Goal: Task Accomplishment & Management: Use online tool/utility

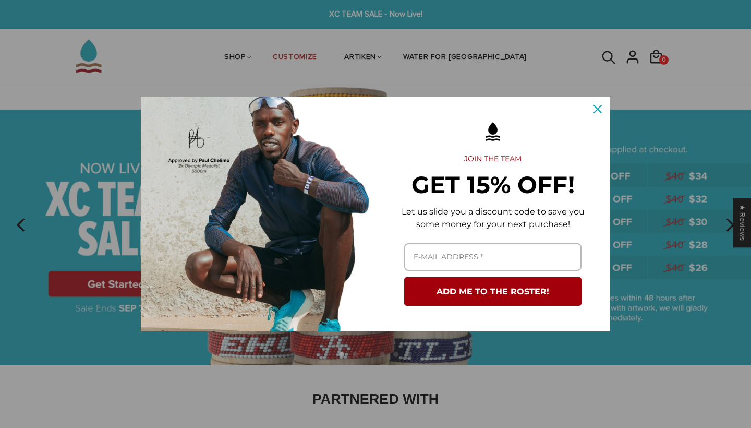
click at [599, 100] on button "Close" at bounding box center [597, 108] width 25 height 25
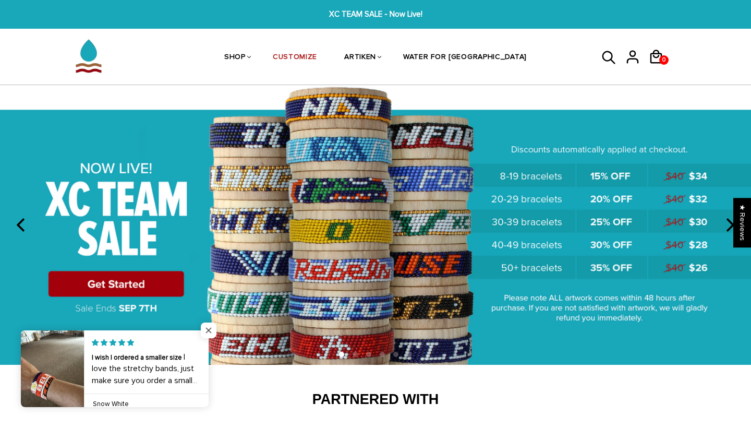
click at [208, 330] on span "Close popup widget" at bounding box center [209, 330] width 16 height 16
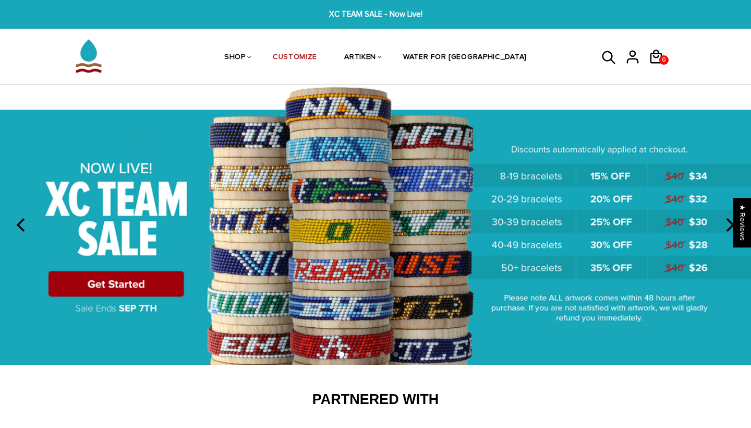
click at [139, 284] on img at bounding box center [375, 225] width 751 height 280
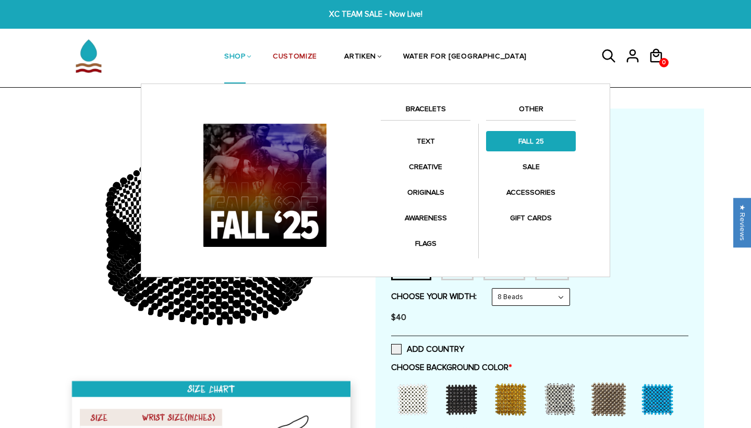
click at [531, 146] on link "FALL 25" at bounding box center [531, 141] width 90 height 20
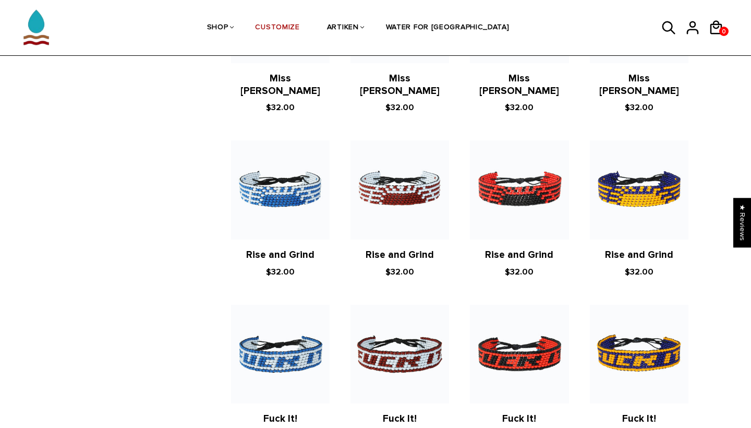
scroll to position [1376, 0]
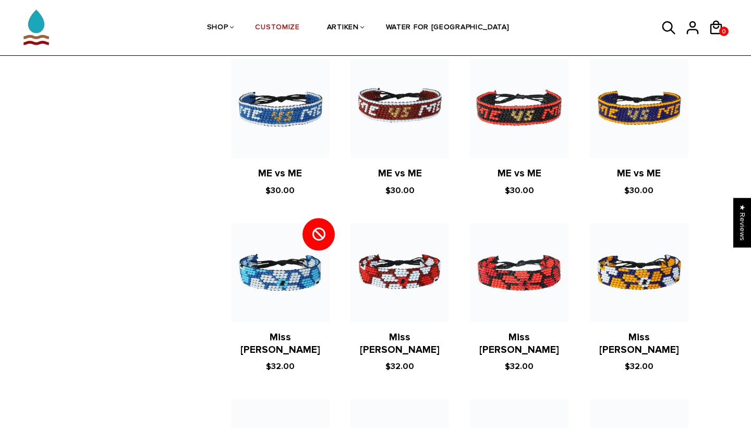
click at [45, 29] on img at bounding box center [36, 22] width 52 height 66
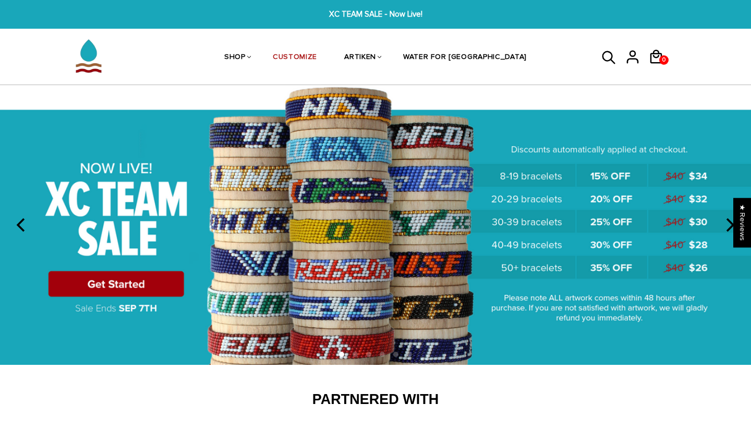
click at [99, 290] on img at bounding box center [375, 225] width 751 height 280
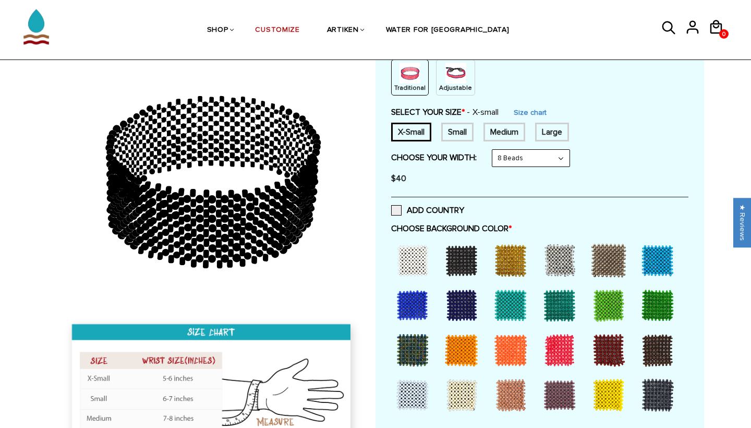
scroll to position [149, 0]
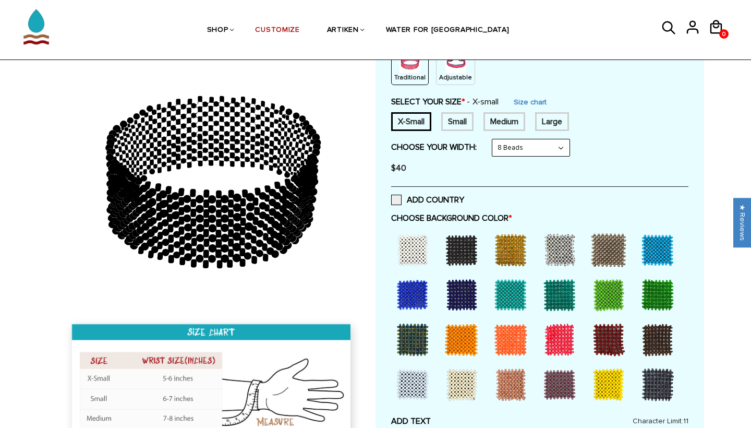
click at [465, 249] on div at bounding box center [462, 250] width 42 height 42
click at [421, 251] on div at bounding box center [413, 250] width 42 height 42
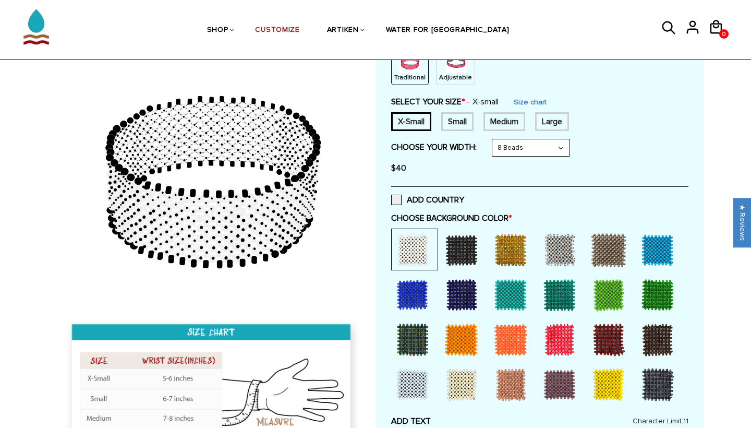
click at [425, 253] on div at bounding box center [413, 250] width 42 height 42
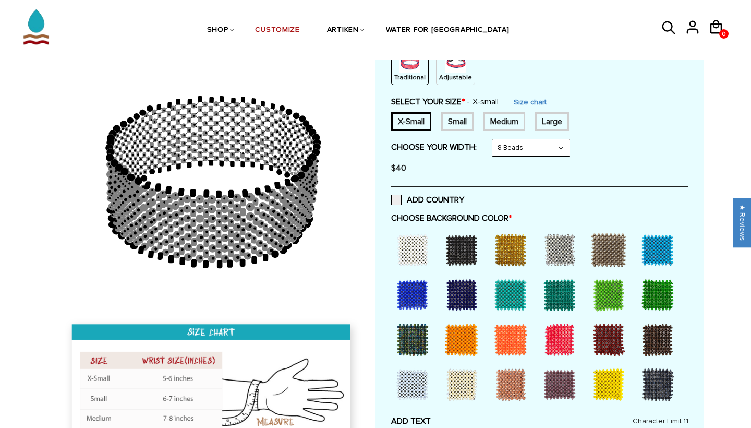
click at [454, 245] on div at bounding box center [462, 250] width 42 height 42
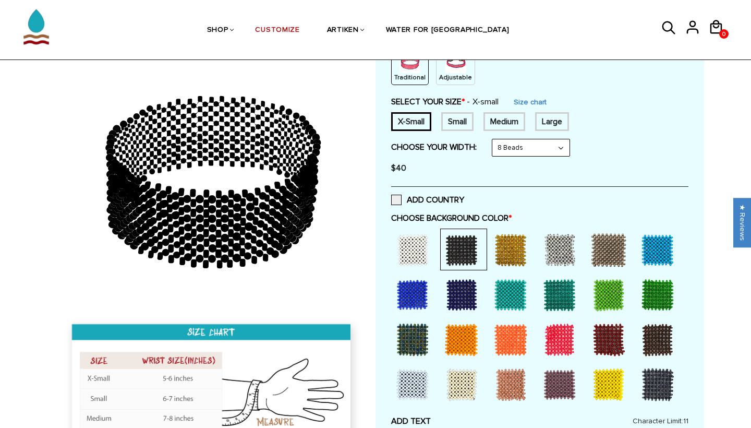
click at [447, 247] on div at bounding box center [462, 250] width 42 height 42
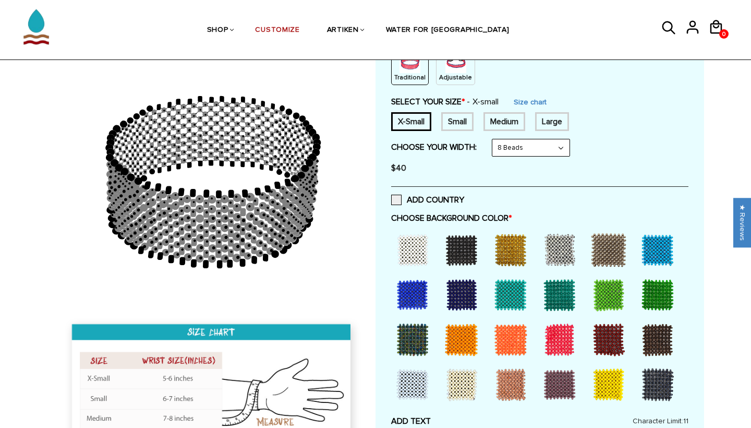
click at [465, 246] on div at bounding box center [462, 250] width 42 height 42
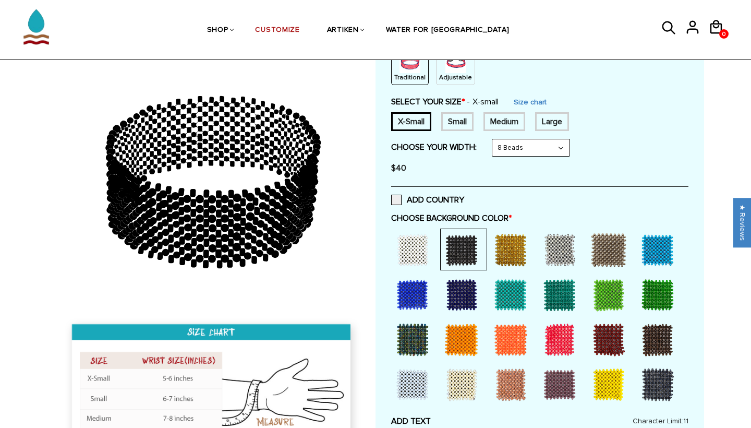
click at [465, 246] on div at bounding box center [462, 250] width 42 height 42
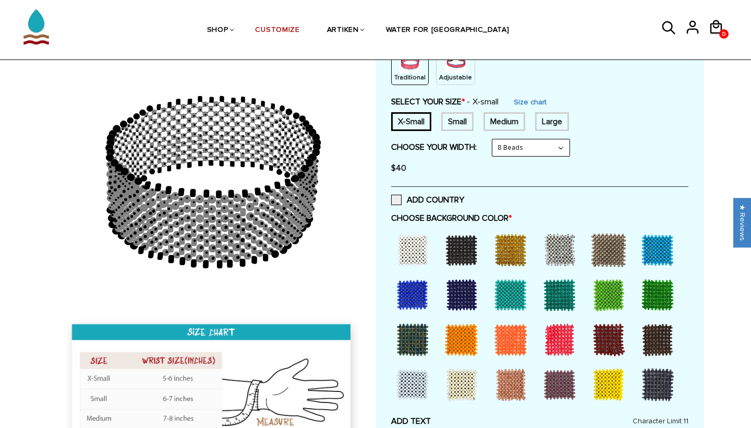
click at [465, 246] on div at bounding box center [462, 250] width 42 height 42
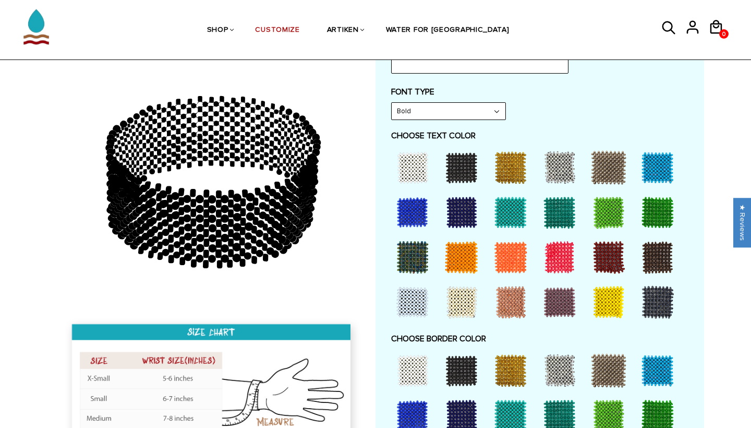
scroll to position [547, 0]
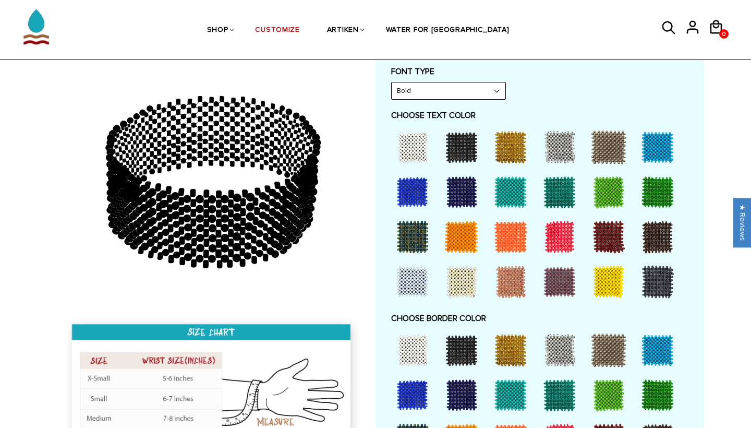
click at [413, 131] on div at bounding box center [413, 147] width 42 height 42
click at [409, 156] on div at bounding box center [413, 147] width 42 height 42
click at [413, 126] on div at bounding box center [413, 147] width 42 height 42
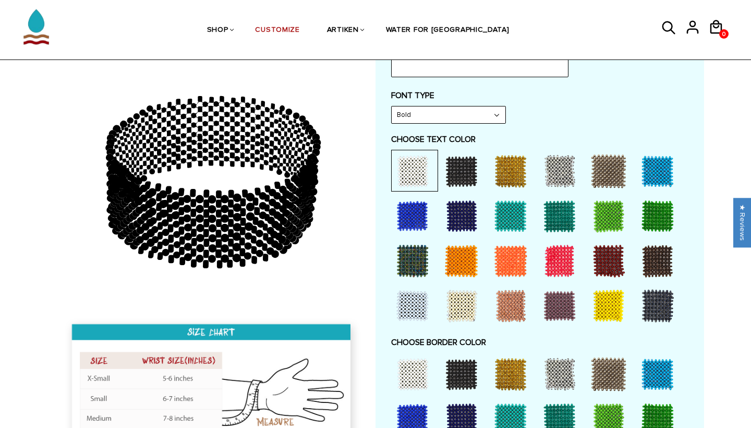
scroll to position [495, 0]
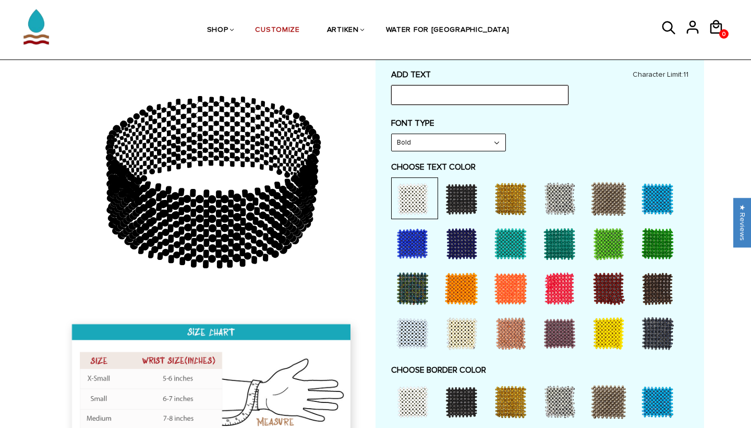
click at [443, 86] on input "text" at bounding box center [479, 95] width 177 height 20
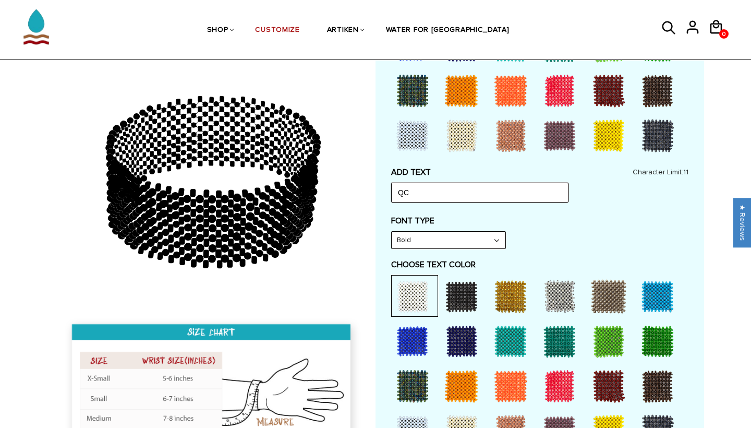
scroll to position [394, 0]
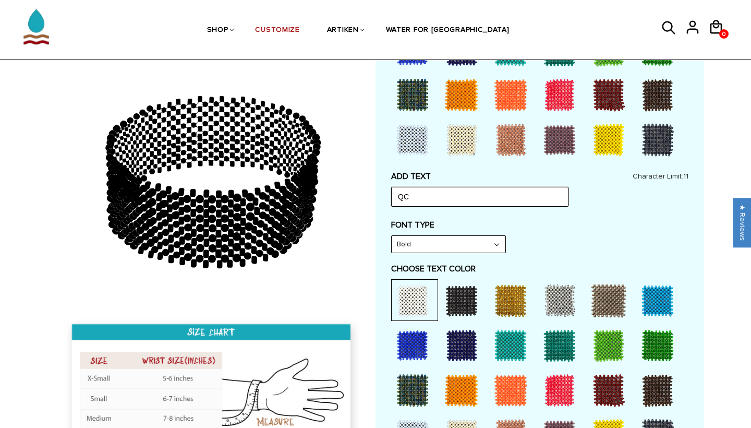
type input "QC"
click at [546, 220] on label "FONT TYPE" at bounding box center [539, 225] width 297 height 10
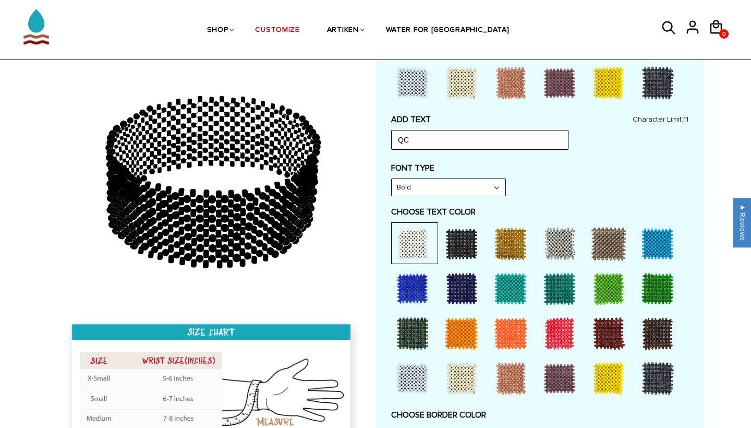
scroll to position [453, 0]
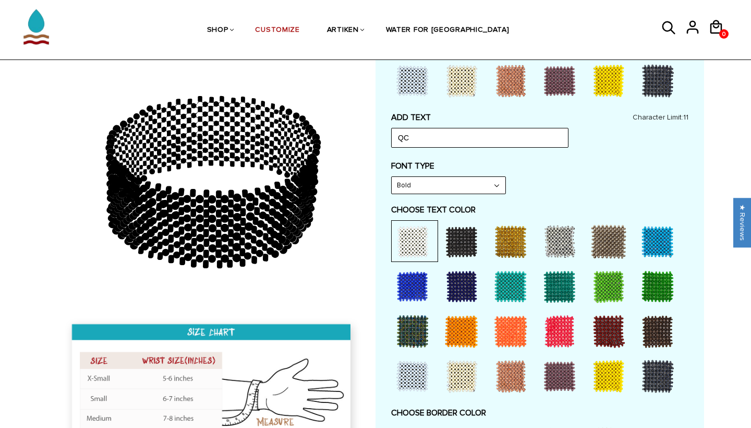
click at [416, 240] on div at bounding box center [413, 242] width 42 height 42
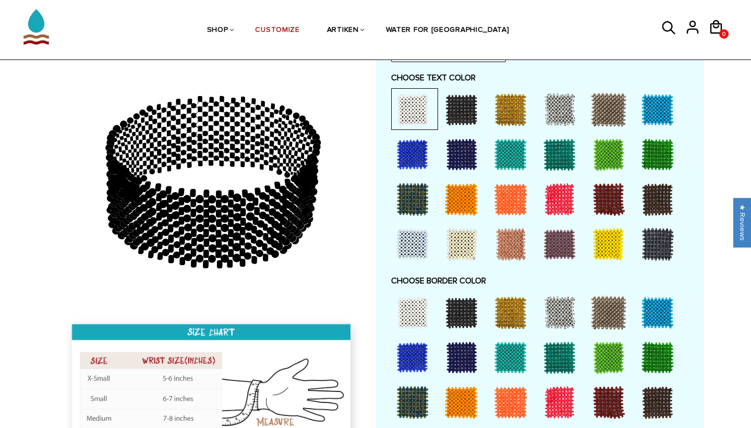
scroll to position [721, 0]
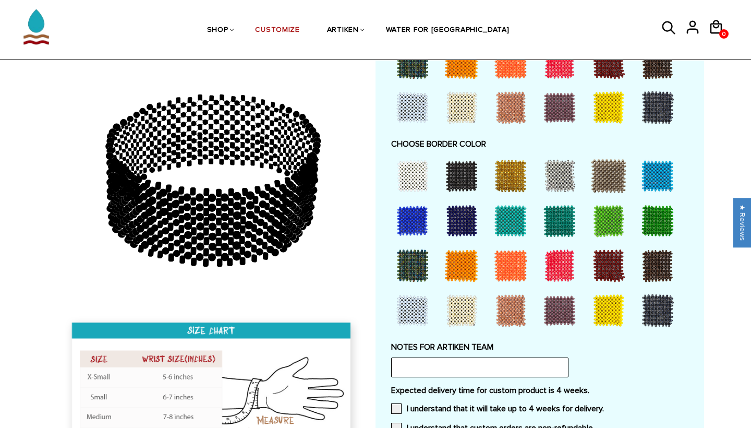
click at [414, 161] on div at bounding box center [413, 176] width 42 height 42
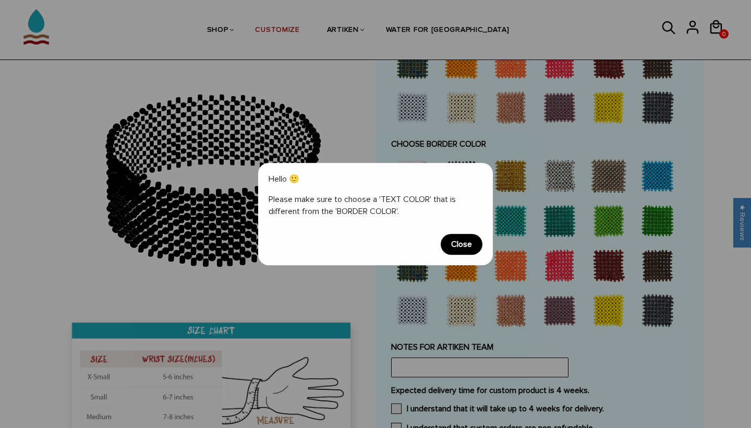
click at [463, 246] on span "Close" at bounding box center [462, 244] width 42 height 21
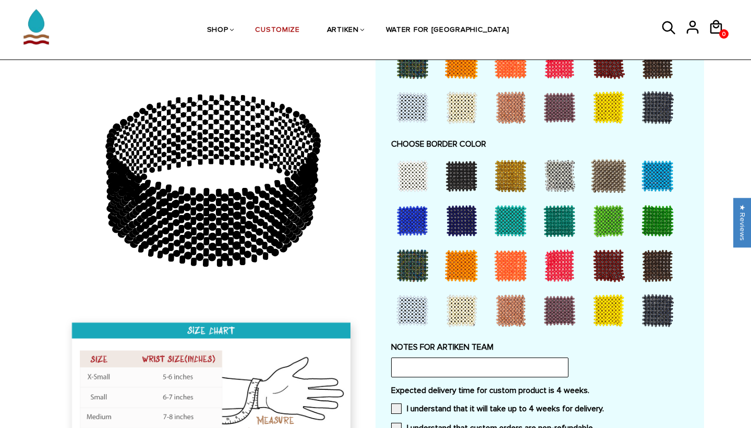
click at [463, 168] on div at bounding box center [462, 176] width 42 height 42
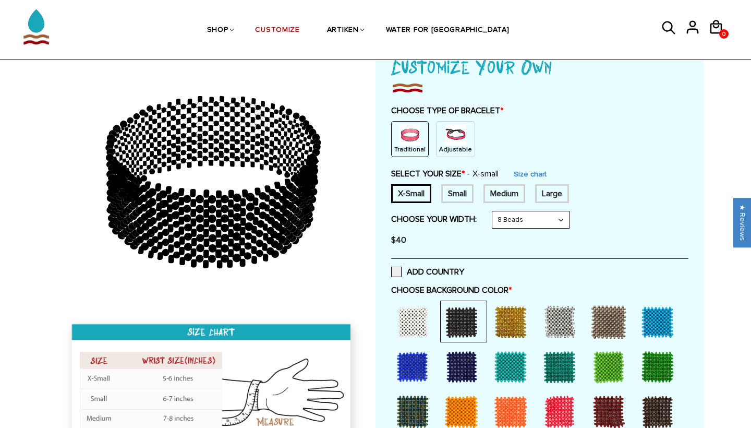
scroll to position [63, 0]
